Goal: Task Accomplishment & Management: Manage account settings

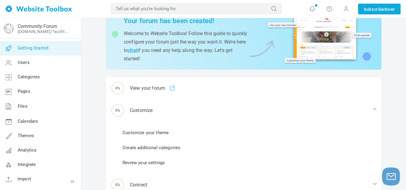
scroll to position [41, 0]
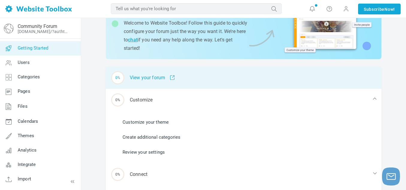
click at [172, 78] on span at bounding box center [170, 77] width 10 height 5
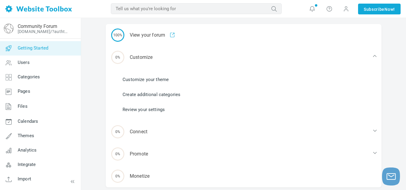
scroll to position [87, 0]
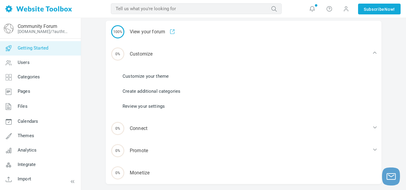
click at [140, 75] on link "Customize your theme" at bounding box center [146, 76] width 46 height 7
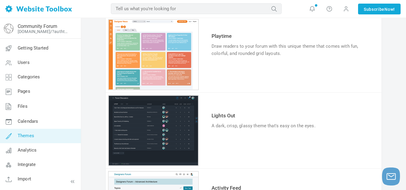
scroll to position [133, 0]
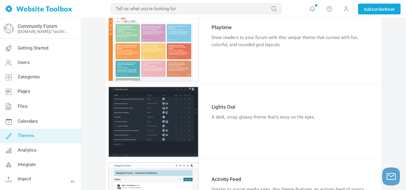
click at [225, 135] on link "Try & Customize" at bounding box center [234, 136] width 44 height 10
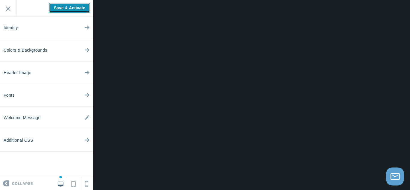
click at [75, 10] on input "Save & Activate" at bounding box center [69, 8] width 41 height 10
type input "Saving..."
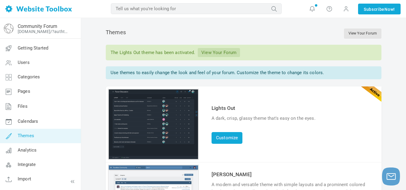
click at [221, 52] on link "View Your Forum" at bounding box center [219, 52] width 42 height 9
click at [228, 143] on link "Customize" at bounding box center [227, 138] width 31 height 12
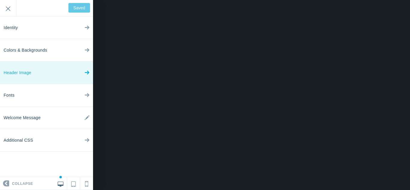
click at [74, 74] on link "Header Image" at bounding box center [46, 72] width 93 height 22
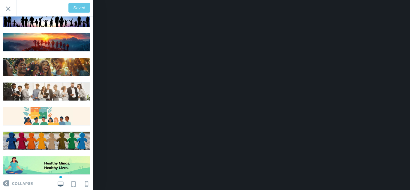
scroll to position [205, 0]
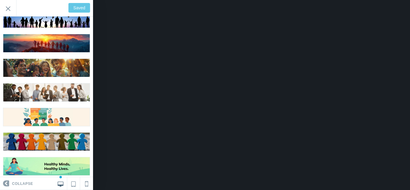
click at [41, 113] on img at bounding box center [46, 117] width 86 height 18
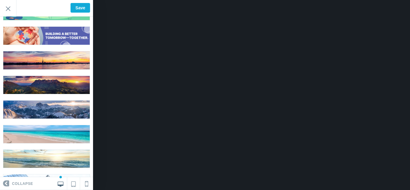
scroll to position [397, 0]
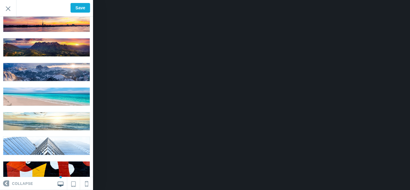
click at [35, 161] on img at bounding box center [46, 170] width 86 height 18
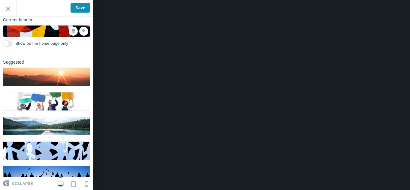
scroll to position [47, 0]
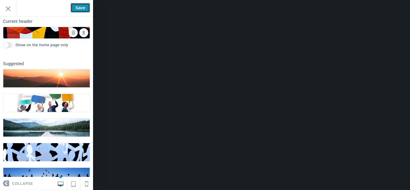
click at [74, 12] on input "Save" at bounding box center [79, 8] width 19 height 10
click at [43, 75] on img at bounding box center [46, 78] width 86 height 18
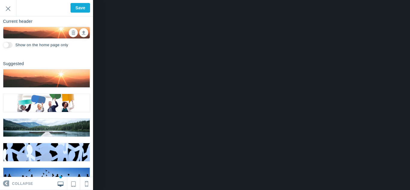
type input "Save"
click at [9, 7] on input "Exit" at bounding box center [8, 8] width 16 height 16
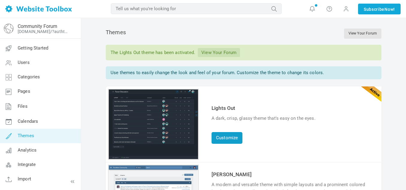
click at [229, 137] on link "Customize" at bounding box center [227, 138] width 31 height 12
click at [217, 137] on link "Customize" at bounding box center [227, 138] width 31 height 12
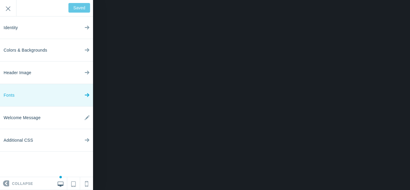
click at [49, 97] on link "Fonts" at bounding box center [46, 95] width 93 height 22
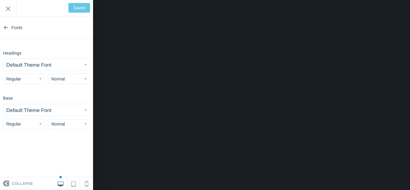
click at [28, 65] on small "Default Theme Font" at bounding box center [28, 65] width 45 height 6
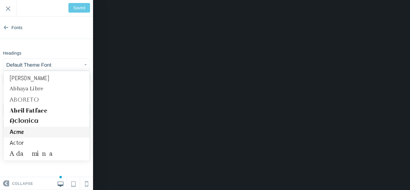
click at [20, 132] on link "Acme" at bounding box center [47, 132] width 86 height 11
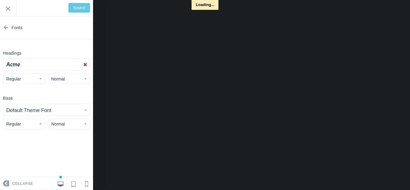
type input "Save"
click at [33, 80] on button "Regular" at bounding box center [24, 78] width 42 height 10
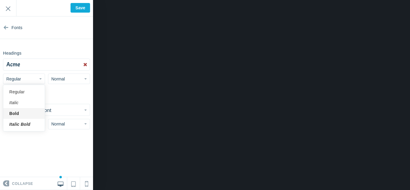
click at [15, 112] on link "Bold" at bounding box center [23, 113] width 41 height 11
click at [59, 80] on span "Normal" at bounding box center [57, 78] width 13 height 5
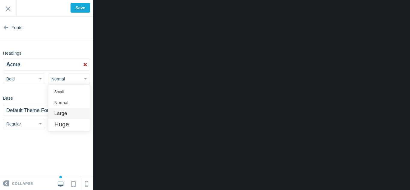
click at [67, 111] on link "Large" at bounding box center [68, 113] width 41 height 11
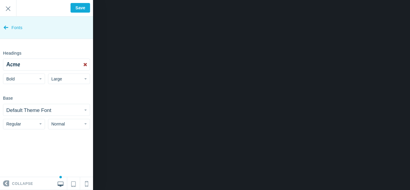
click at [22, 27] on span "Fonts" at bounding box center [16, 27] width 11 height 22
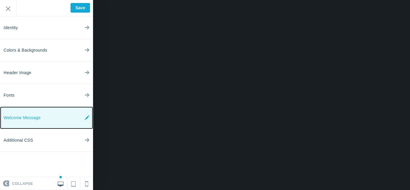
click at [36, 116] on span "Welcome Message" at bounding box center [22, 117] width 37 height 22
click at [41, 114] on link "Welcome Message" at bounding box center [46, 117] width 93 height 22
click at [86, 117] on icon at bounding box center [87, 117] width 5 height 22
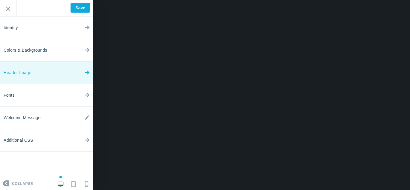
click at [68, 70] on link "Header Image" at bounding box center [46, 72] width 93 height 22
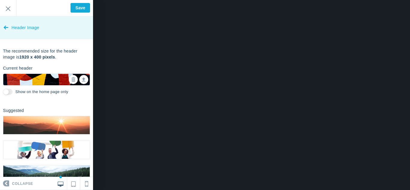
click at [6, 29] on icon at bounding box center [6, 26] width 5 height 22
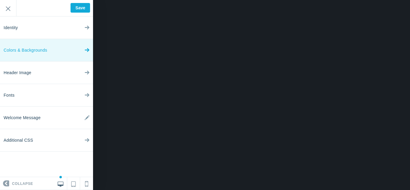
click at [63, 52] on link "Colors & Backgrounds" at bounding box center [46, 50] width 93 height 22
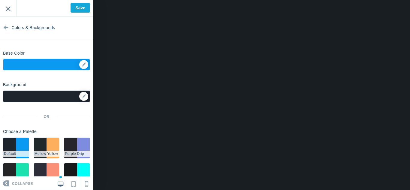
click at [8, 12] on input "Exit" at bounding box center [8, 8] width 16 height 16
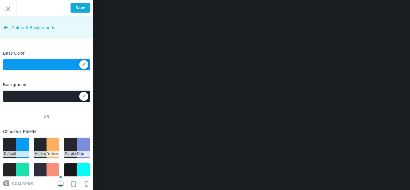
click at [7, 27] on icon at bounding box center [6, 26] width 5 height 22
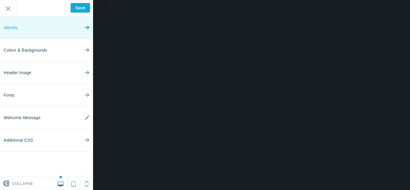
click at [61, 29] on link "Identity" at bounding box center [46, 27] width 93 height 22
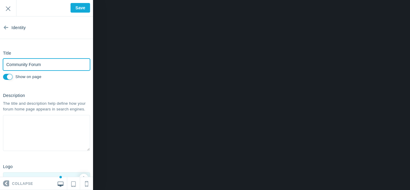
click at [43, 66] on input "Community Forum" at bounding box center [46, 64] width 87 height 12
type input "Mafia City"
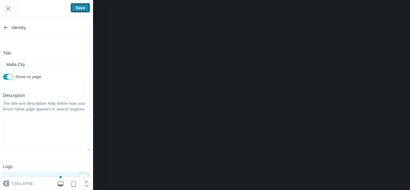
click at [77, 9] on input "Save" at bounding box center [79, 8] width 19 height 10
type input "Saved"
click at [5, 10] on input "Exit" at bounding box center [8, 8] width 16 height 16
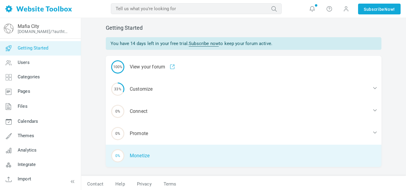
scroll to position [6, 0]
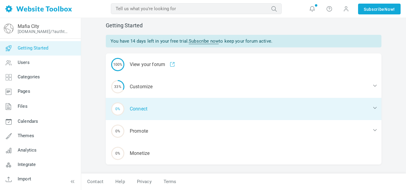
click at [139, 109] on div "0% Connect" at bounding box center [244, 109] width 276 height 22
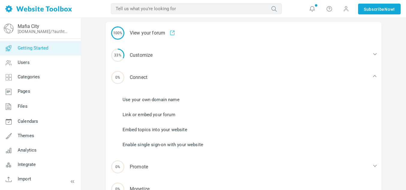
scroll to position [39, 0]
click at [144, 100] on link "Use your own domain name" at bounding box center [151, 98] width 57 height 7
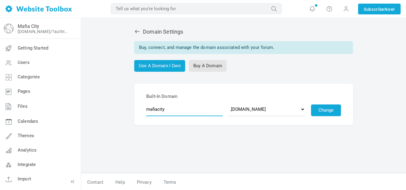
click at [202, 109] on input "mafiacity" at bounding box center [184, 109] width 76 height 14
click at [206, 69] on link "Buy A Domain" at bounding box center [208, 66] width 38 height 12
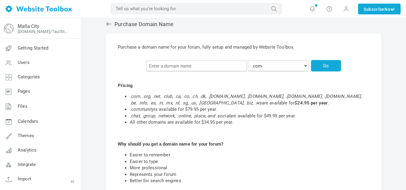
scroll to position [8, 0]
click at [184, 64] on input "text" at bounding box center [196, 65] width 100 height 11
type input "MafiaCity"
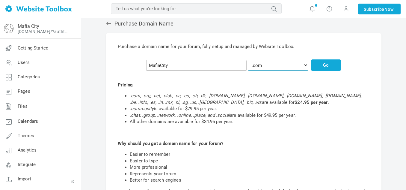
click at [269, 65] on select ".com .org .net .chat .club .community .group .network .place .social .ca .co .[…" at bounding box center [278, 65] width 61 height 11
select select ".club"
click at [252, 60] on select ".com .org .net .chat .club .community .group .network .place .social .ca .co .[…" at bounding box center [278, 65] width 61 height 11
click at [311, 63] on button "Go" at bounding box center [326, 64] width 30 height 11
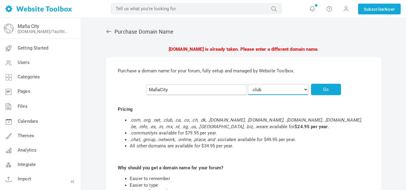
click at [281, 89] on select ".com .org .net .chat .club .community .group .network .place .social .ca .co .[…" at bounding box center [278, 89] width 61 height 11
select select ".org"
click at [252, 84] on select ".com .org .net .chat .club .community .group .network .place .social .ca .co .[…" at bounding box center [278, 89] width 61 height 11
click at [311, 93] on button "Go" at bounding box center [326, 89] width 30 height 11
click at [286, 90] on select ".com .org .net .chat .club .community .group .network .place .social .ca .co .c…" at bounding box center [278, 89] width 61 height 11
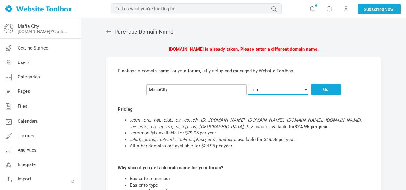
select select ".co"
click at [252, 84] on select ".com .org .net .chat .club .community .group .network .place .social .ca .co .c…" at bounding box center [278, 89] width 61 height 11
click at [311, 90] on button "Go" at bounding box center [326, 89] width 30 height 11
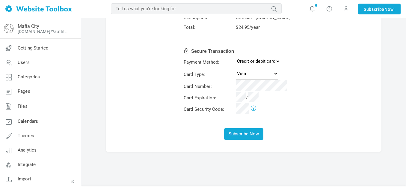
scroll to position [54, 0]
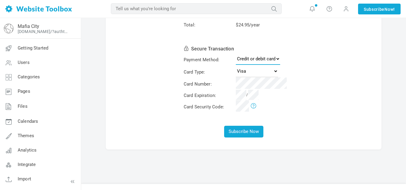
click at [251, 60] on select "Credit or debit card PayPal" at bounding box center [258, 59] width 44 height 12
click at [250, 73] on select "Visa MasterCard American Express Discover" at bounding box center [257, 71] width 42 height 12
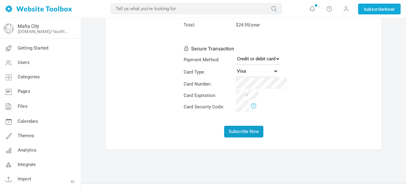
click at [234, 128] on button "Subscribe Now" at bounding box center [243, 132] width 39 height 12
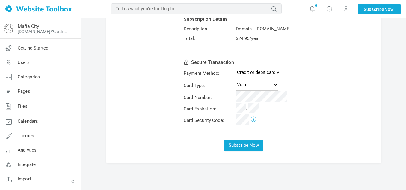
scroll to position [65, 0]
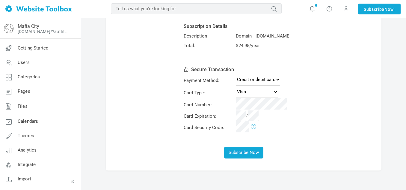
click at [224, 147] on button "Subscribe Now" at bounding box center [243, 153] width 39 height 12
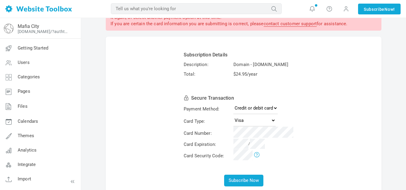
scroll to position [50, 0]
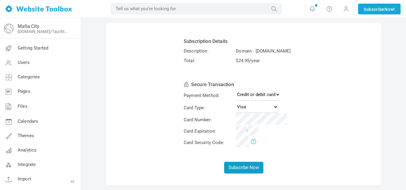
click at [243, 166] on button "Subscribe Now" at bounding box center [243, 168] width 39 height 12
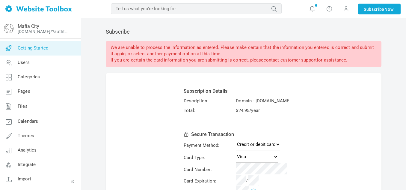
click at [49, 47] on link "Getting Started" at bounding box center [40, 48] width 81 height 14
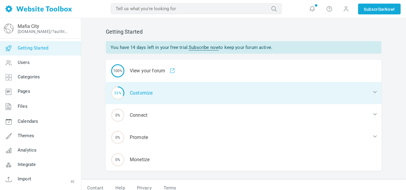
click at [141, 89] on div "33% Customize" at bounding box center [244, 93] width 276 height 22
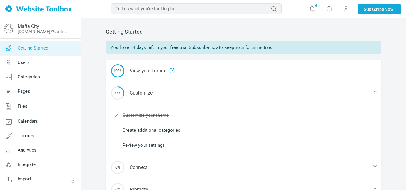
click at [151, 130] on link "Create additional categories" at bounding box center [152, 130] width 58 height 7
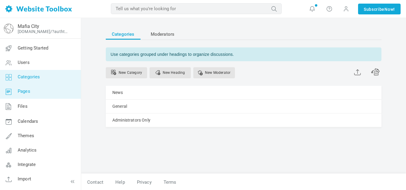
click at [34, 93] on link "Pages" at bounding box center [40, 91] width 81 height 14
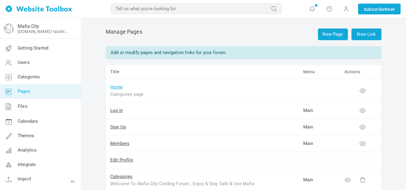
click at [117, 88] on link "Home" at bounding box center [116, 86] width 13 height 5
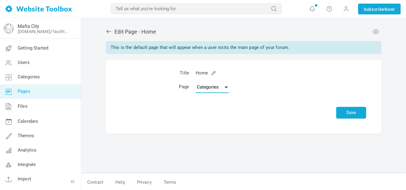
click at [219, 87] on select "Topics Categories Custom Page" at bounding box center [212, 87] width 33 height 12
click at [219, 85] on select "Topics Categories Custom Page" at bounding box center [212, 87] width 33 height 12
select select "custom"
click at [196, 81] on select "Topics Categories Custom Page" at bounding box center [212, 87] width 33 height 12
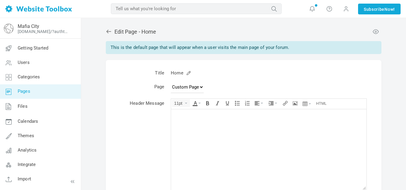
click at [188, 112] on body at bounding box center [269, 149] width 196 height 81
click at [180, 84] on select "Topics Categories Custom Page" at bounding box center [187, 87] width 33 height 12
click at [100, 69] on div "Edit Page - Home This is the default page that will appear when a user visits t…" at bounding box center [243, 149] width 325 height 262
click at [106, 31] on div "Edit Page - Home This is the default page that will appear when a user visits t…" at bounding box center [243, 142] width 285 height 240
click at [109, 31] on icon at bounding box center [108, 32] width 5 height 4
